Goal: Information Seeking & Learning: Learn about a topic

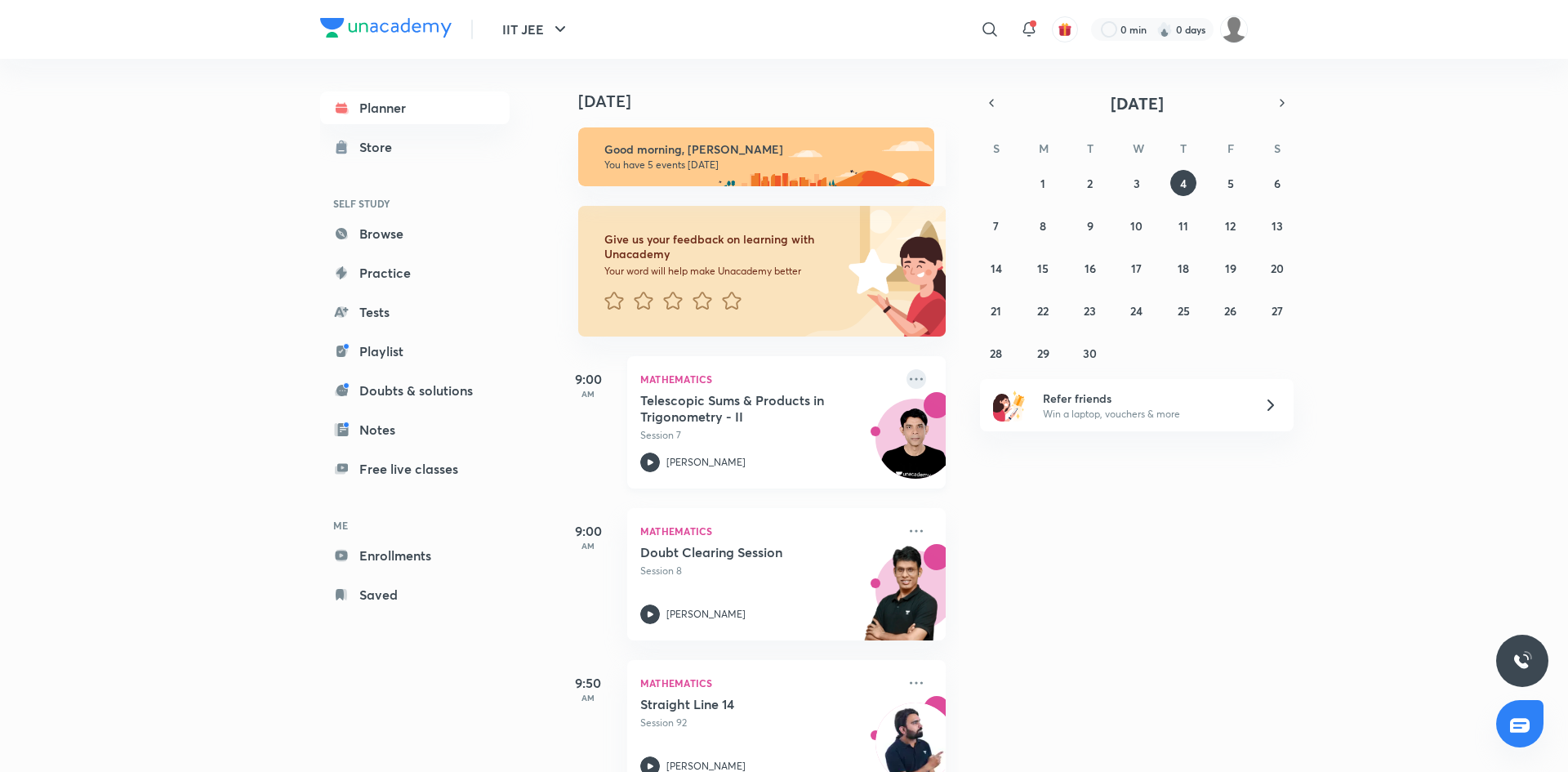
click at [915, 379] on icon at bounding box center [916, 378] width 13 height 3
click at [1034, 486] on p "View educator" at bounding box center [1042, 491] width 113 height 17
click at [914, 377] on icon at bounding box center [917, 379] width 20 height 20
click at [1032, 522] on p "Go to course page" at bounding box center [1042, 529] width 113 height 17
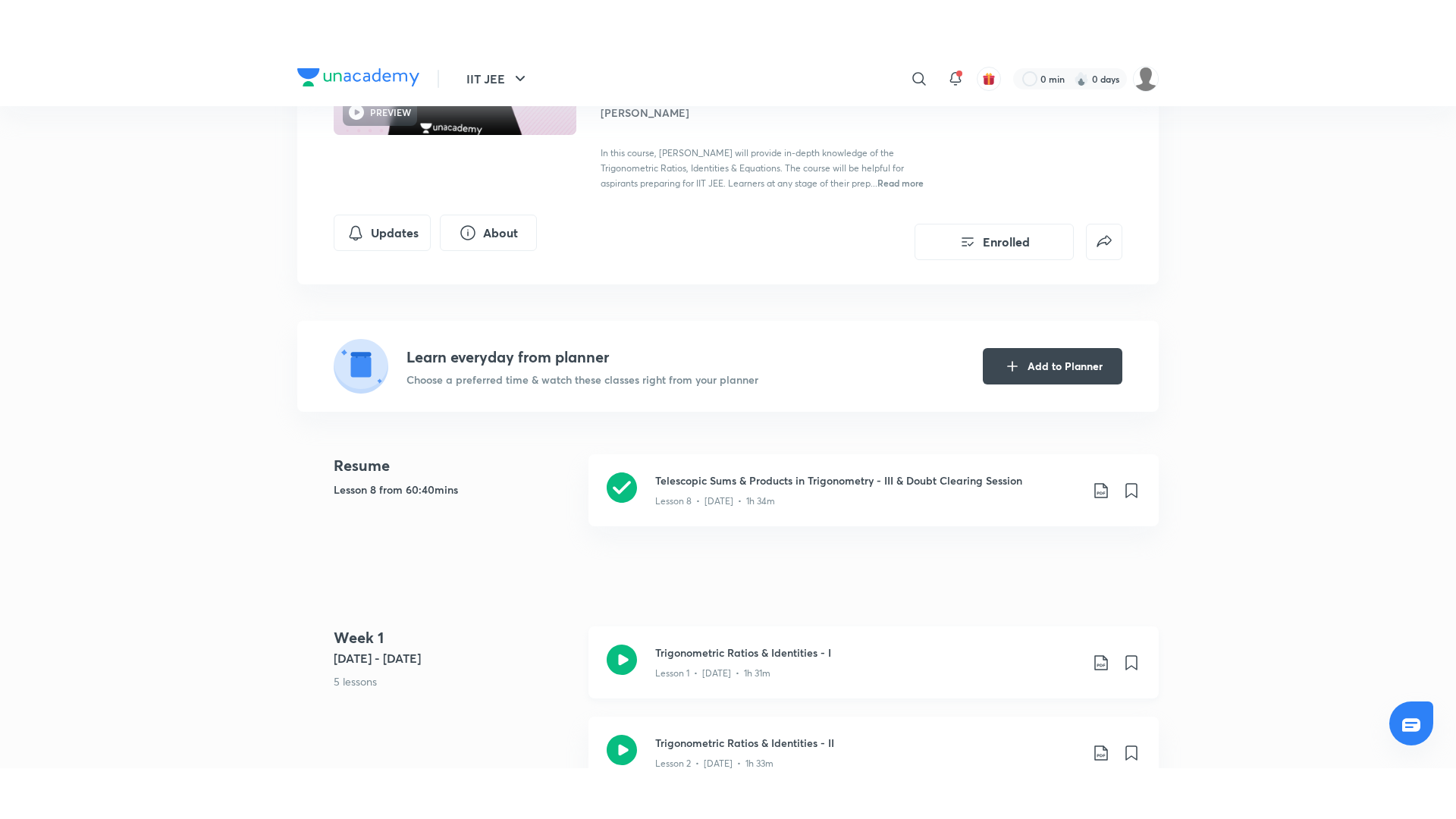
scroll to position [339, 0]
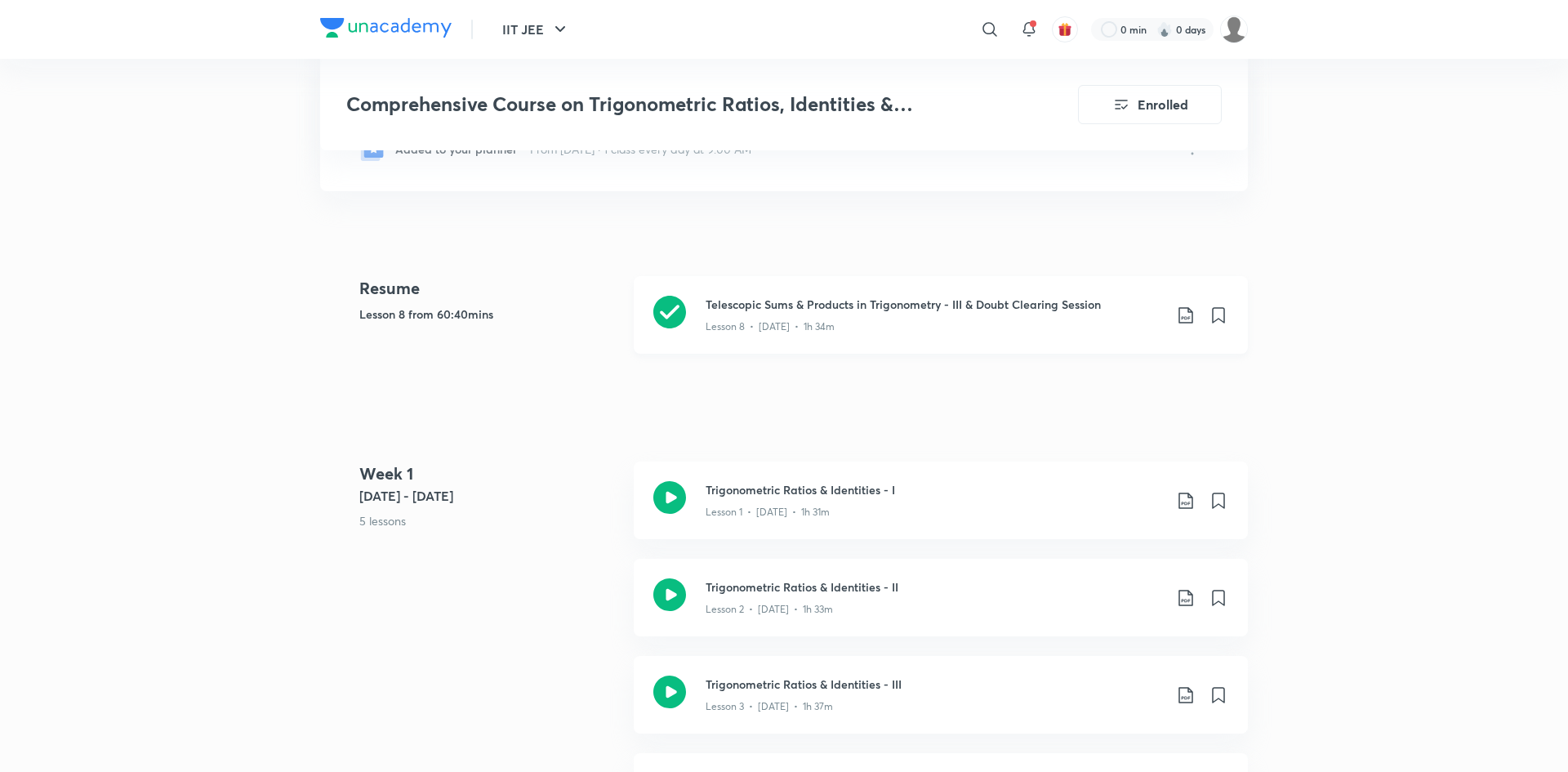
click at [1058, 322] on div "Lesson 8 • Jan 12 • 1h 34m" at bounding box center [934, 323] width 458 height 21
